Goal: Navigation & Orientation: Find specific page/section

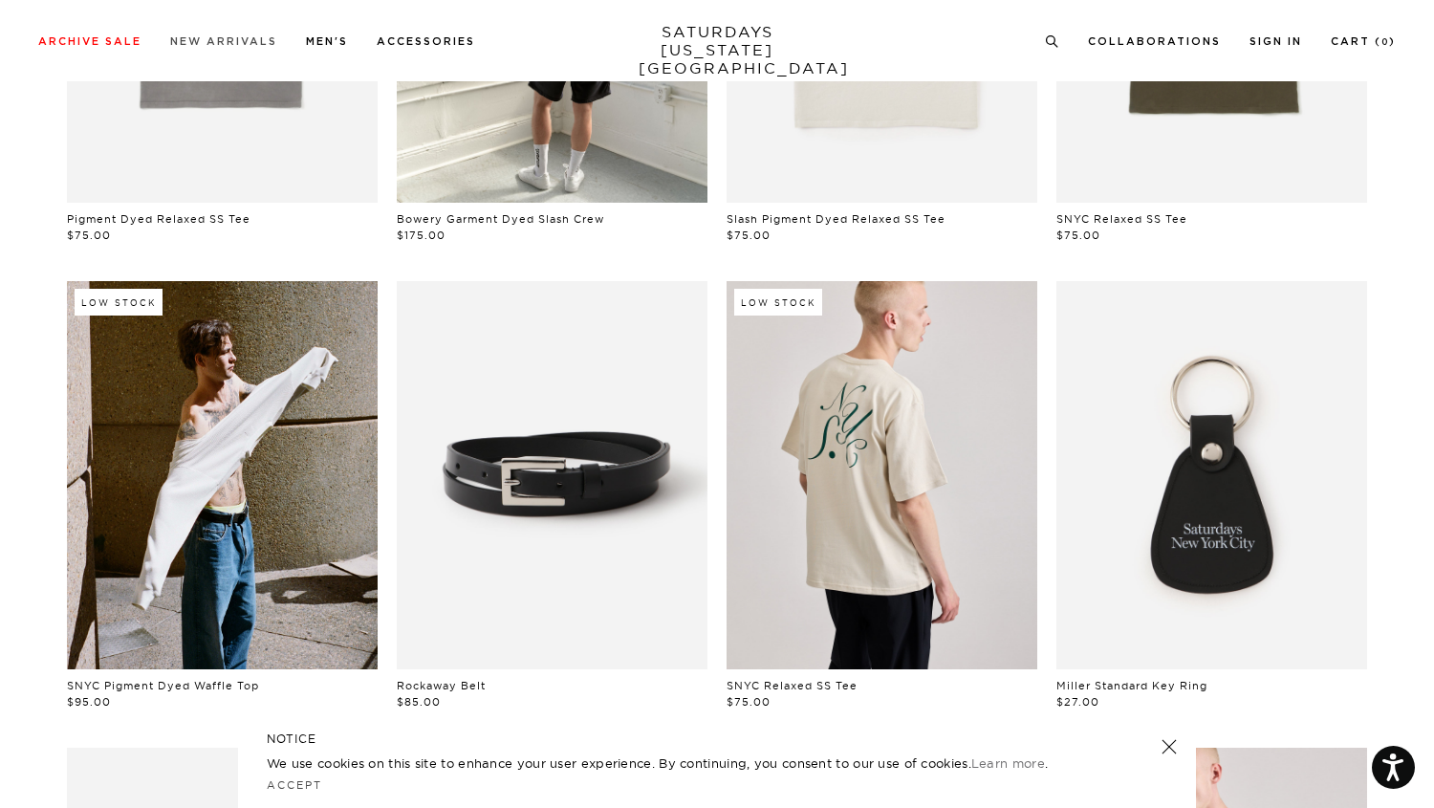
scroll to position [422, 0]
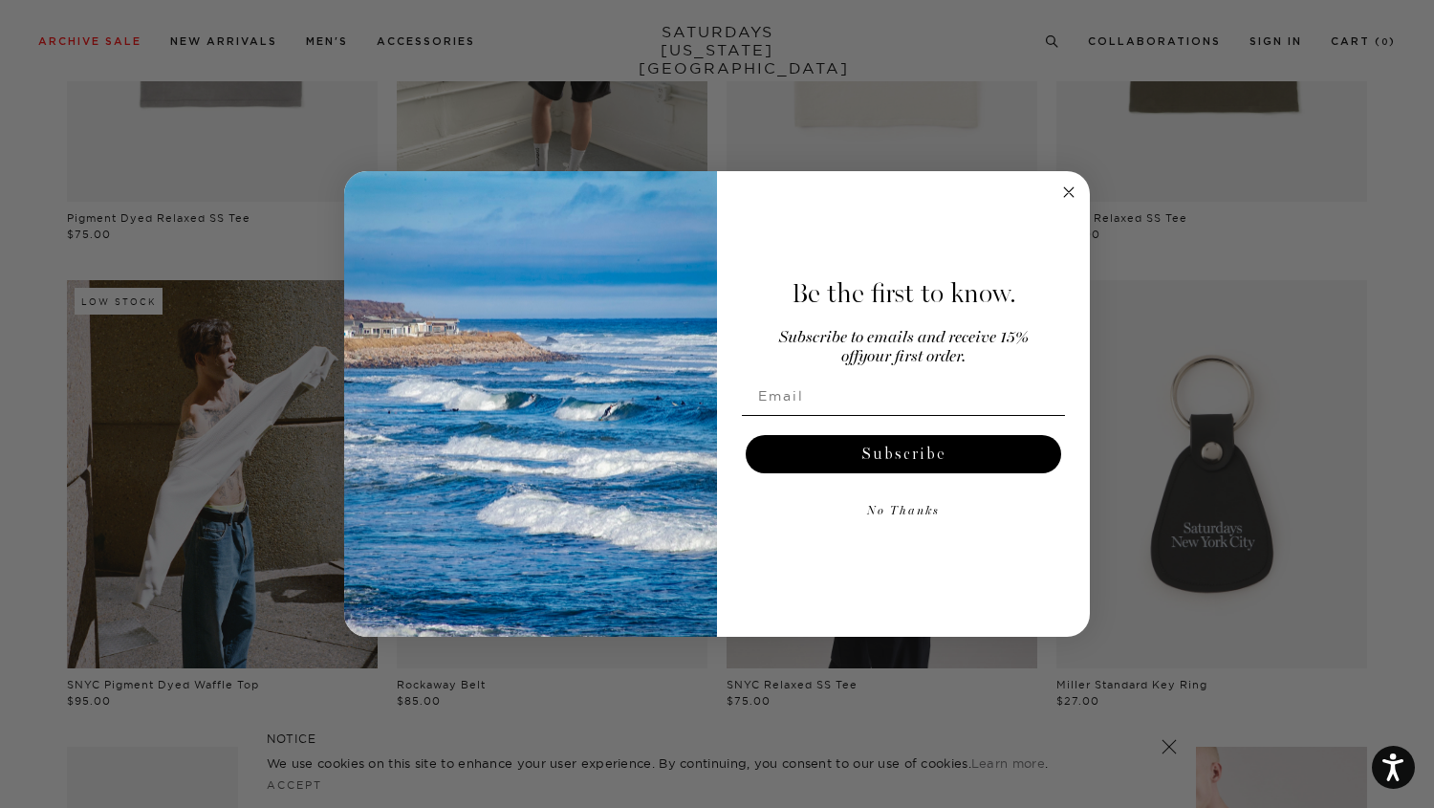
click at [1072, 191] on circle "Close dialog" at bounding box center [1069, 192] width 22 height 22
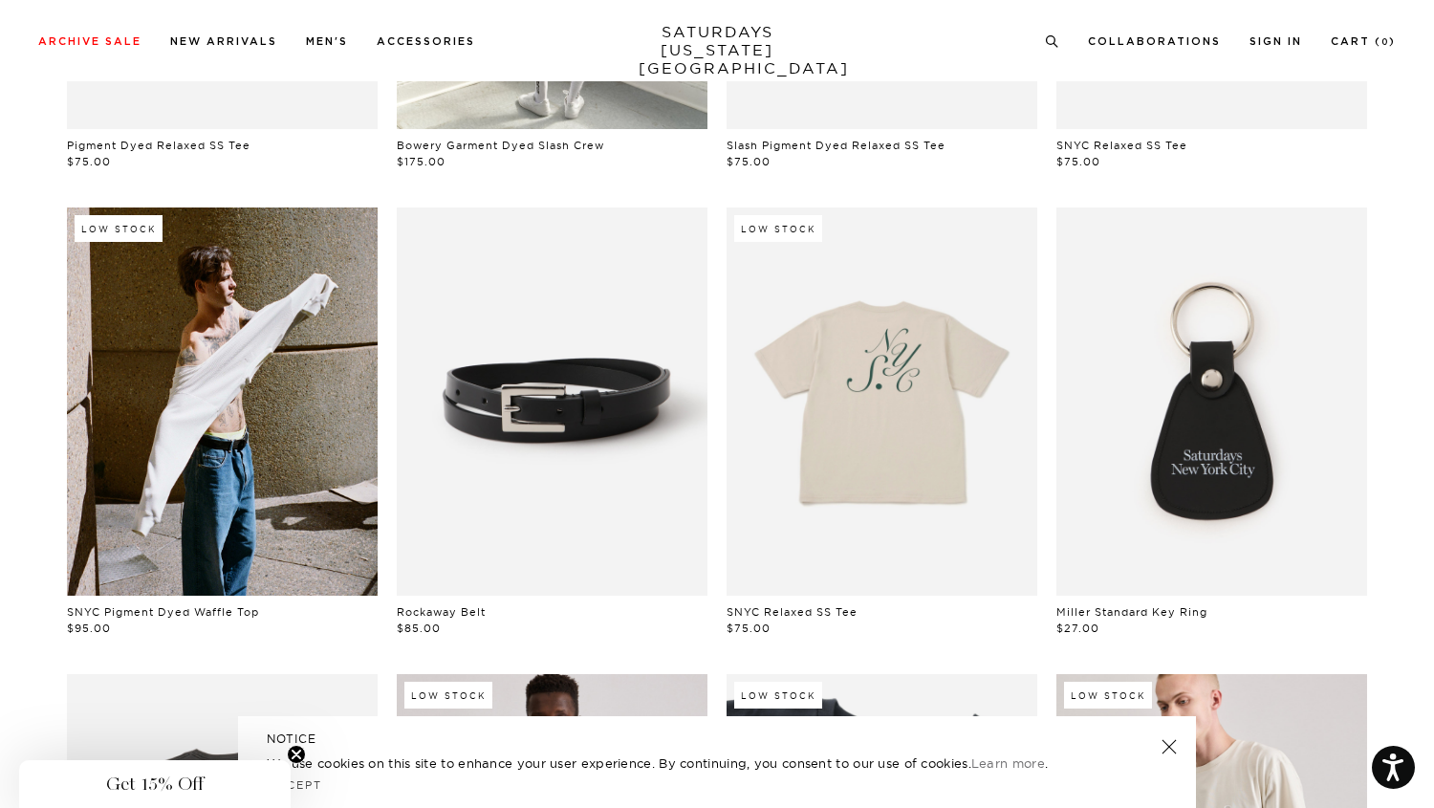
scroll to position [0, 0]
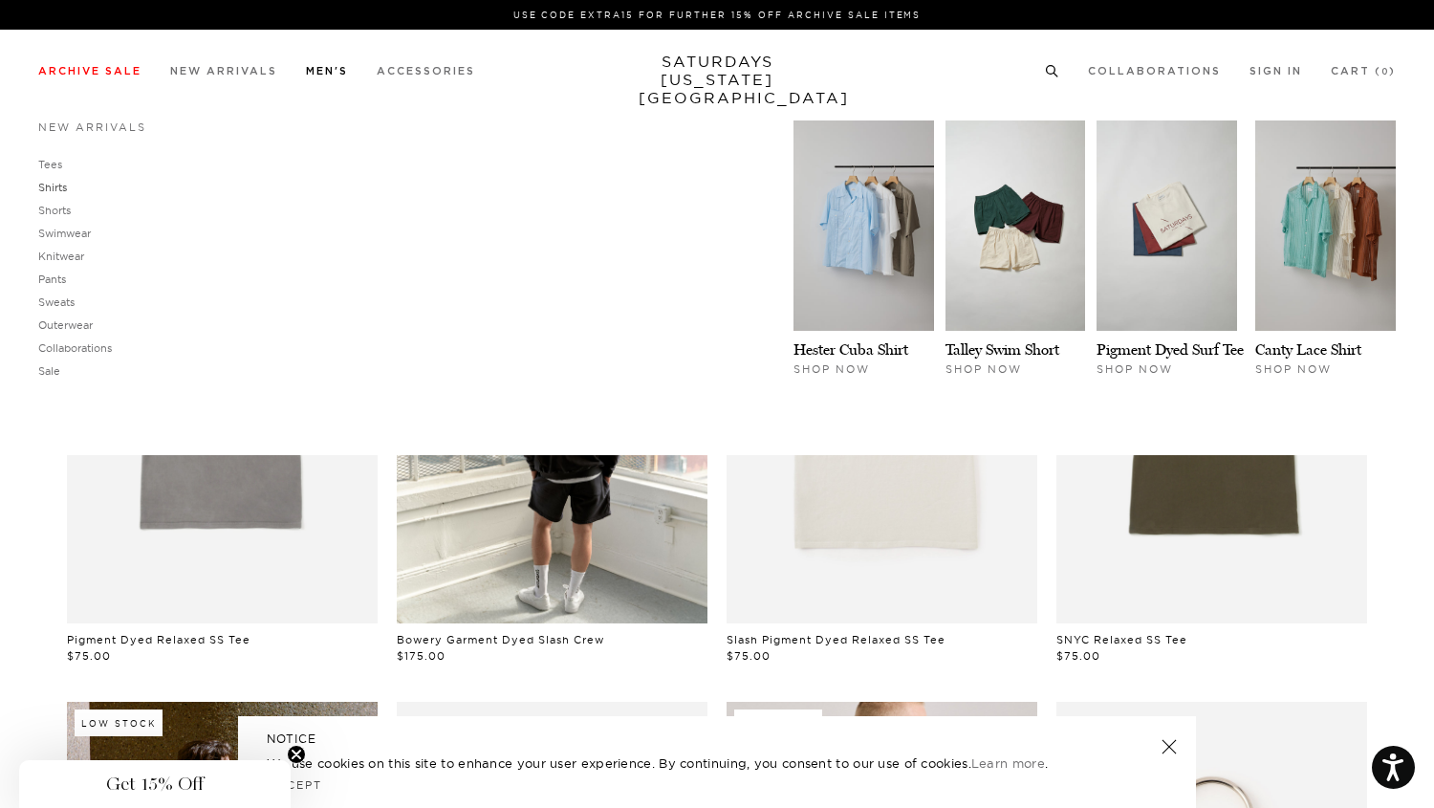
click at [57, 194] on link "Shirts" at bounding box center [52, 187] width 29 height 13
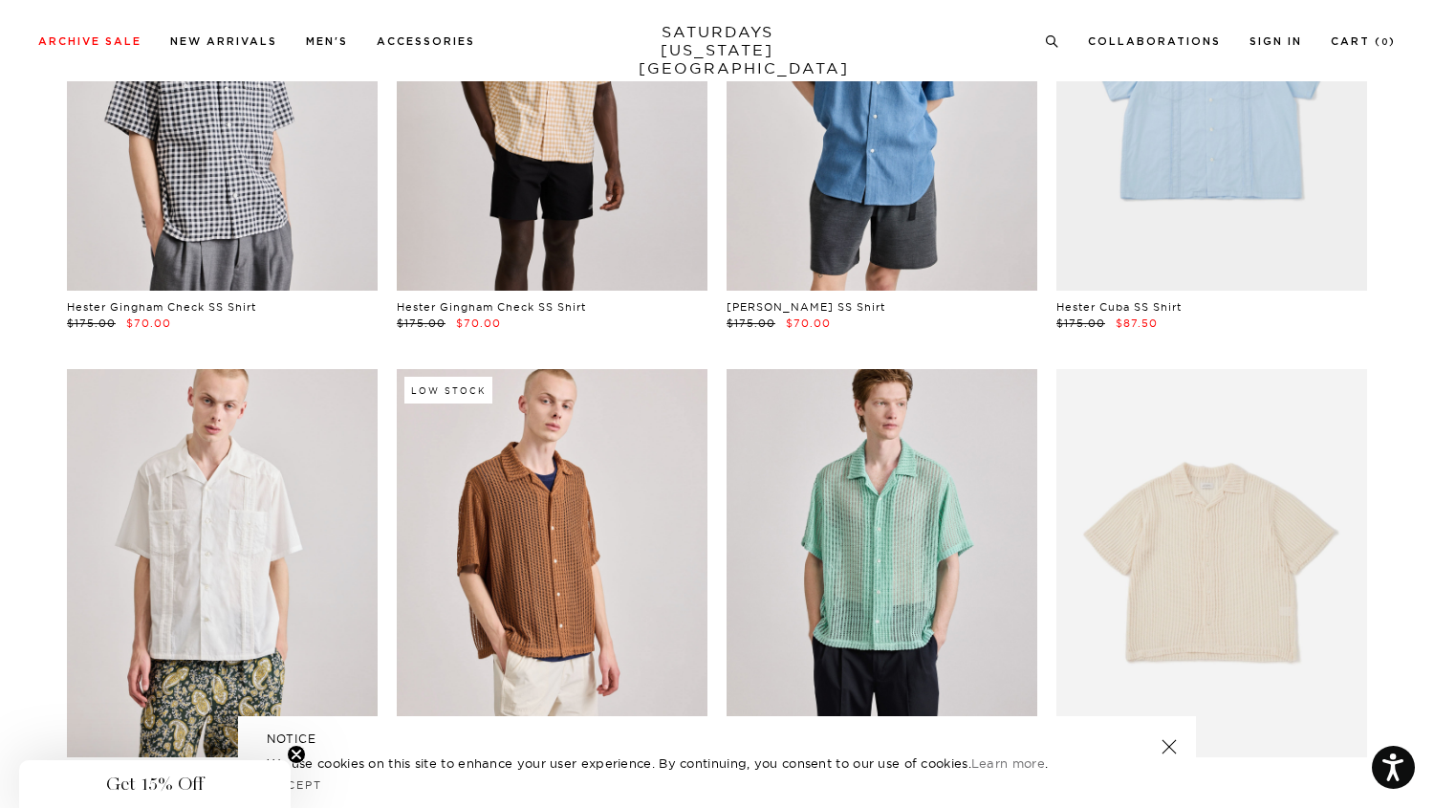
scroll to position [376, 0]
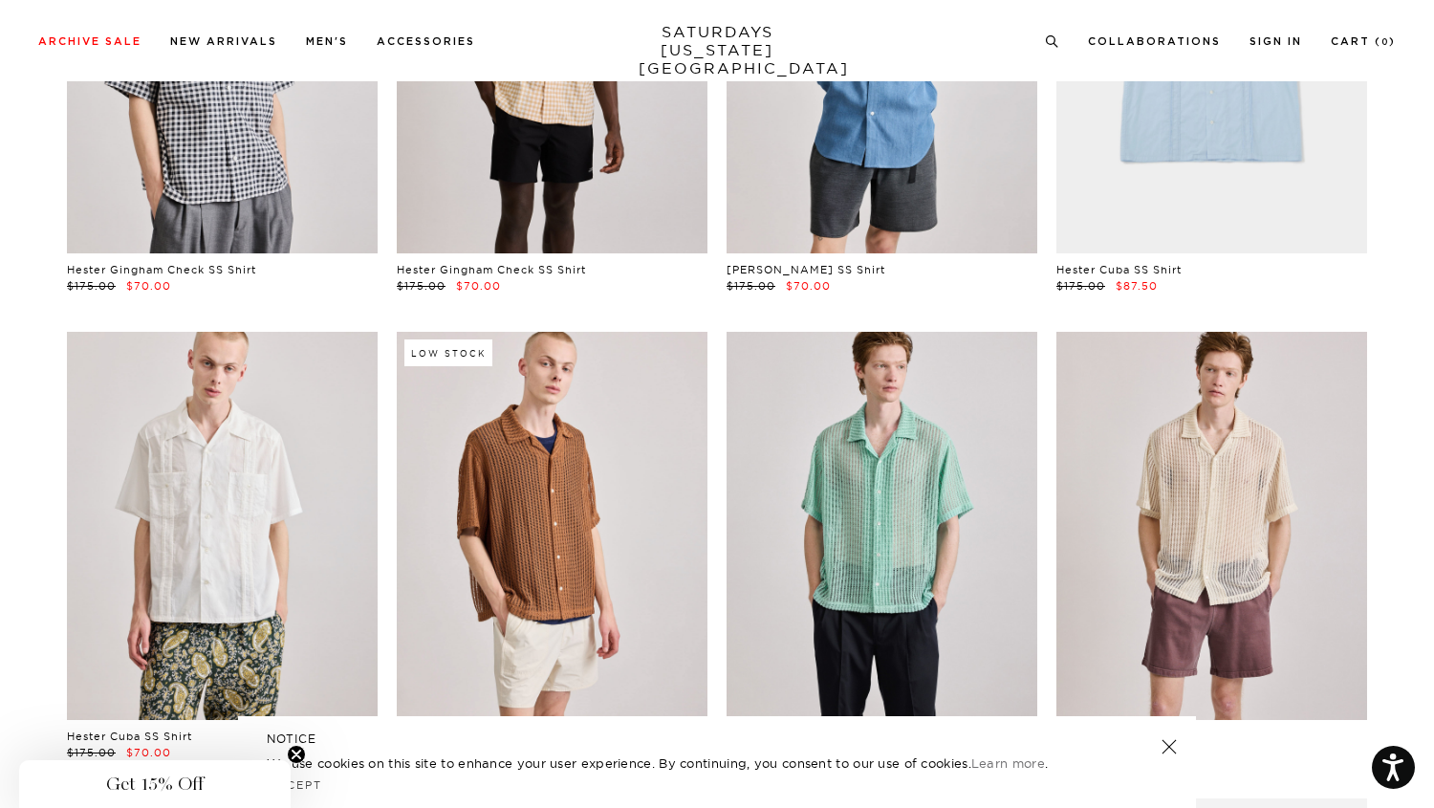
click at [1167, 740] on link at bounding box center [1169, 746] width 27 height 27
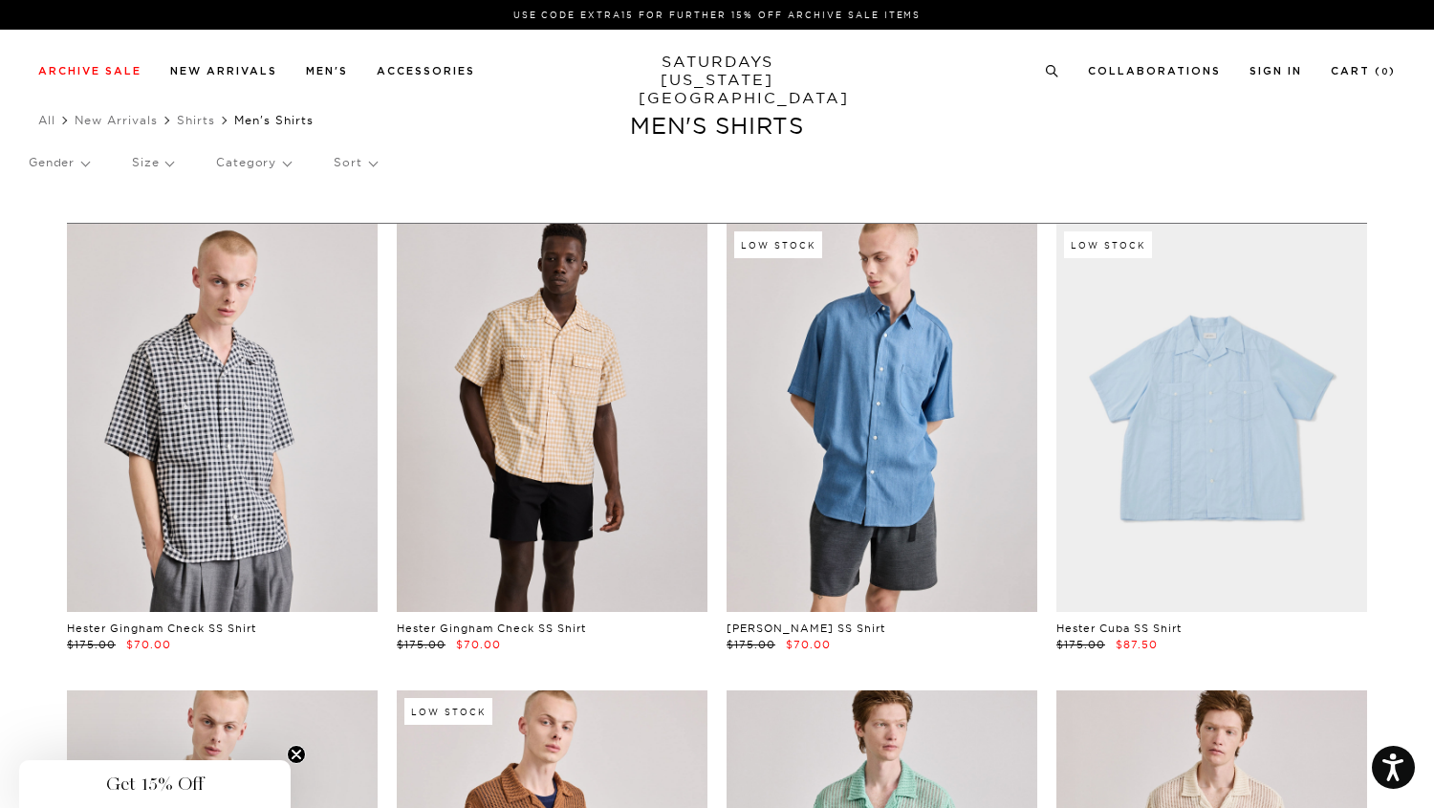
scroll to position [0, 0]
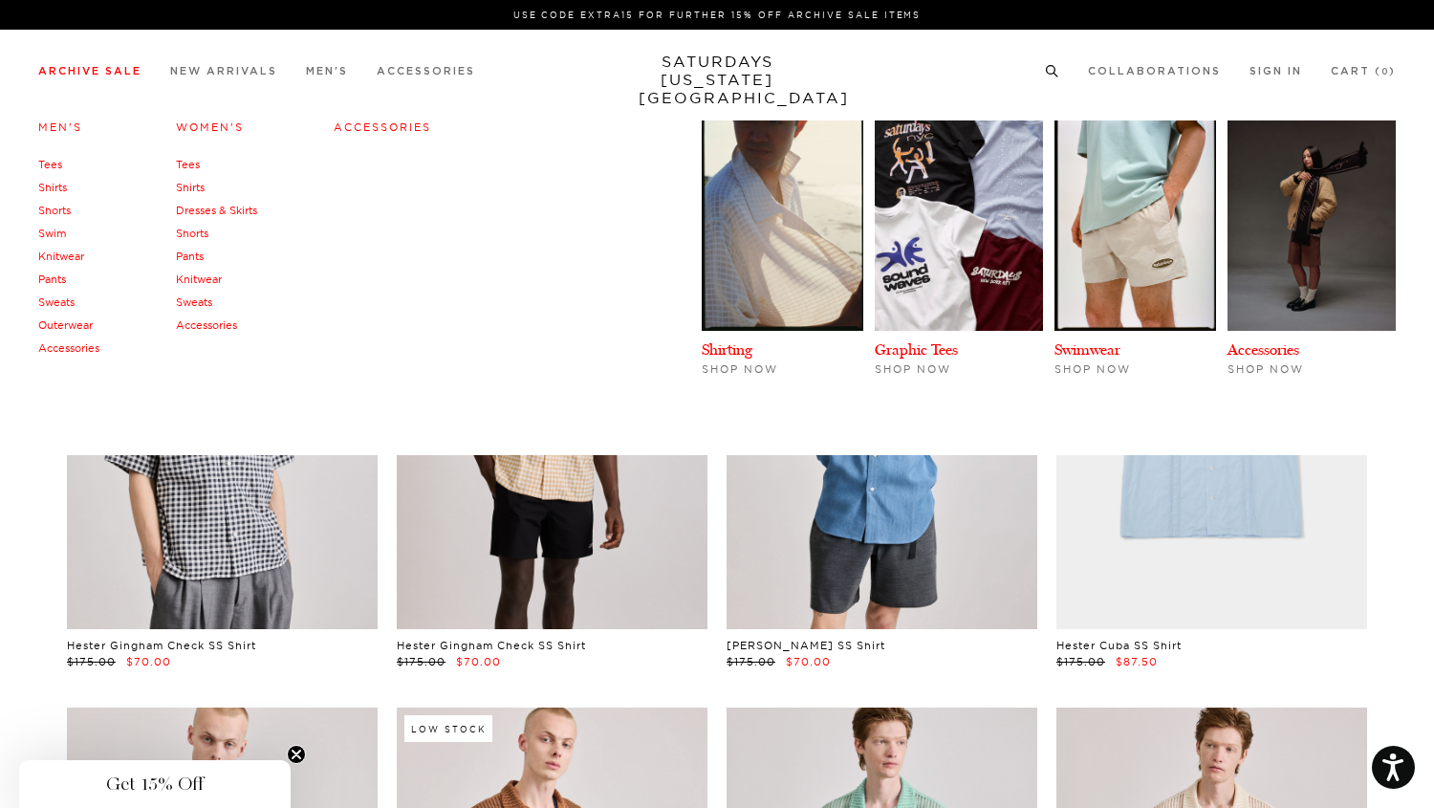
click at [96, 75] on link "Archive Sale" at bounding box center [89, 71] width 103 height 11
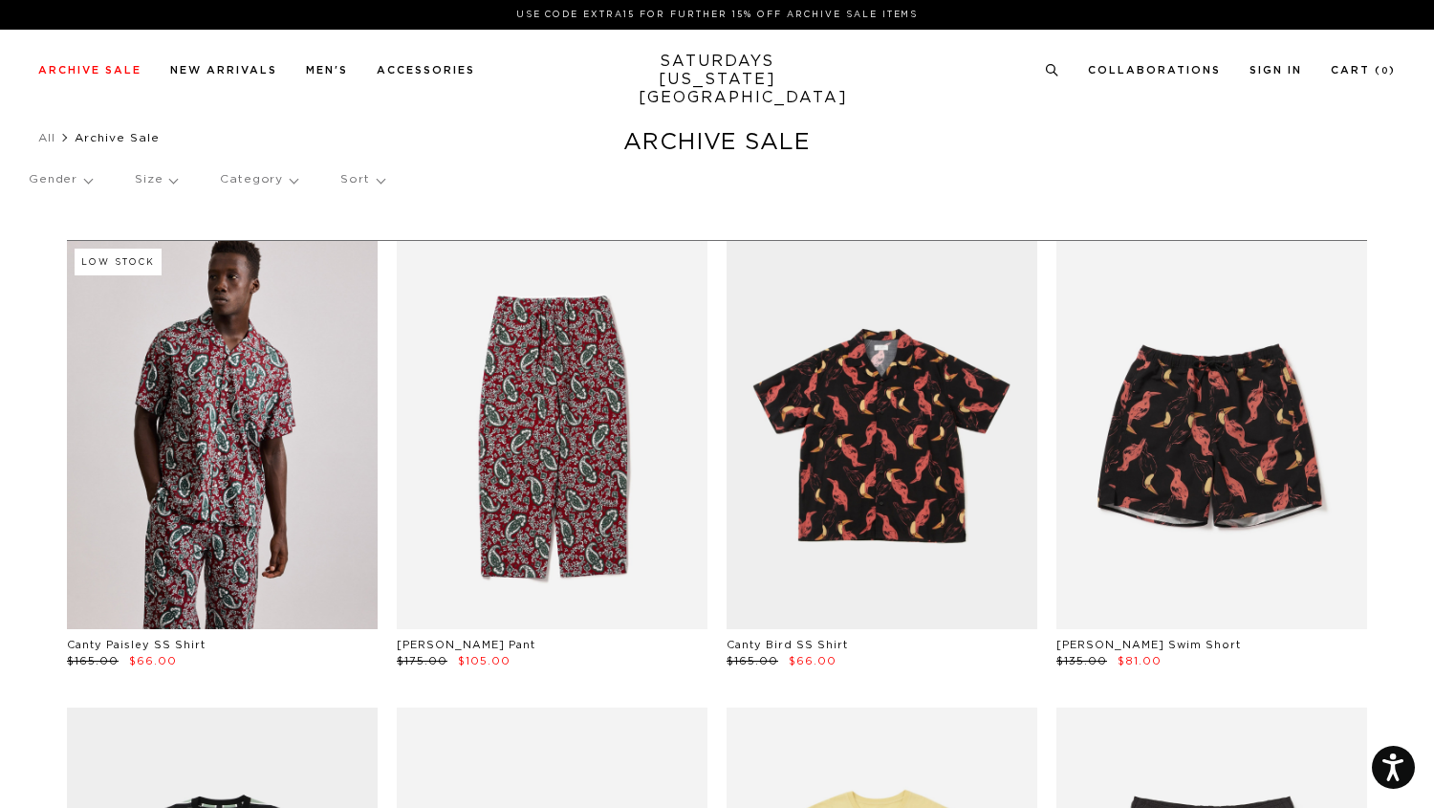
click at [254, 187] on p "Category" at bounding box center [258, 180] width 77 height 44
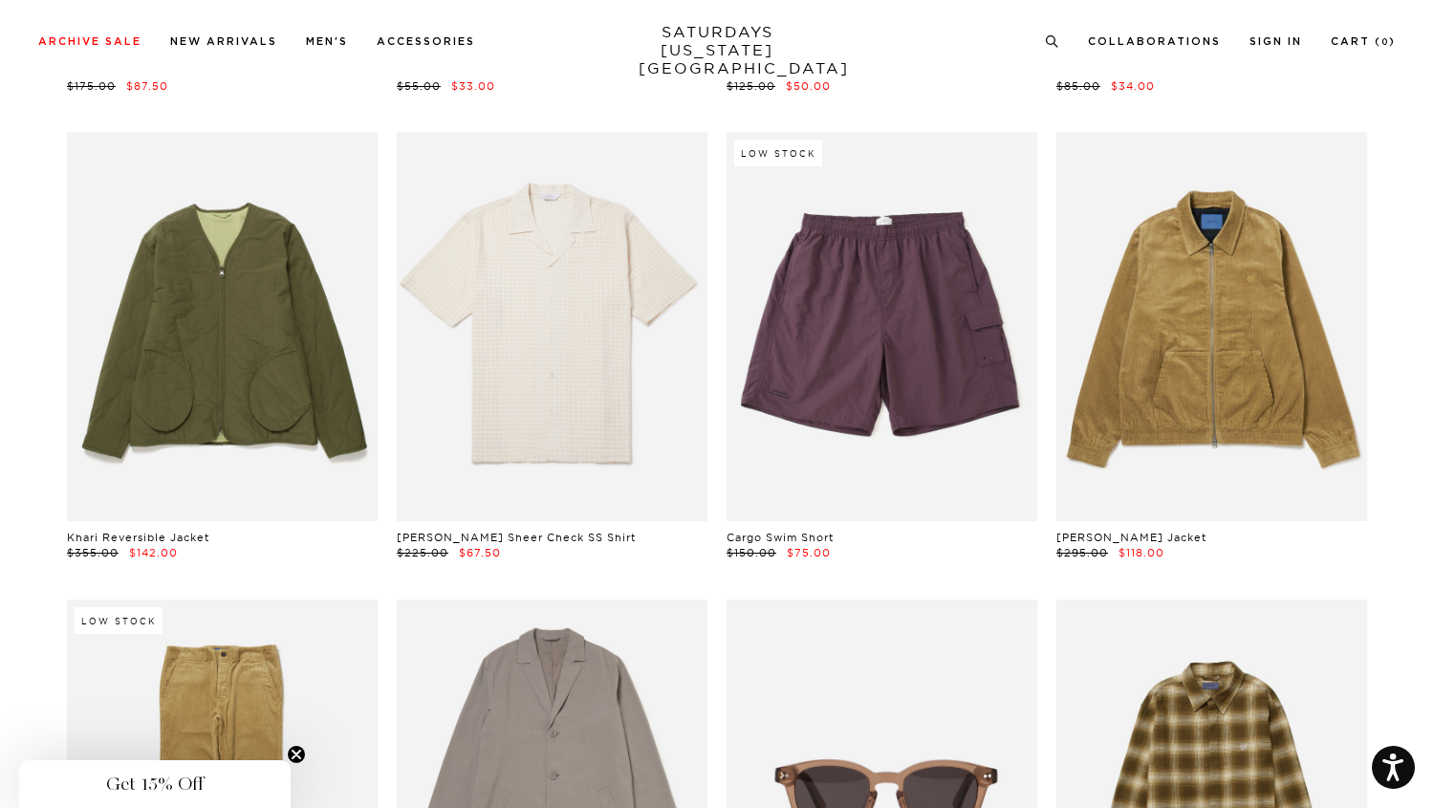
scroll to position [10619, 0]
